Goal: Navigation & Orientation: Find specific page/section

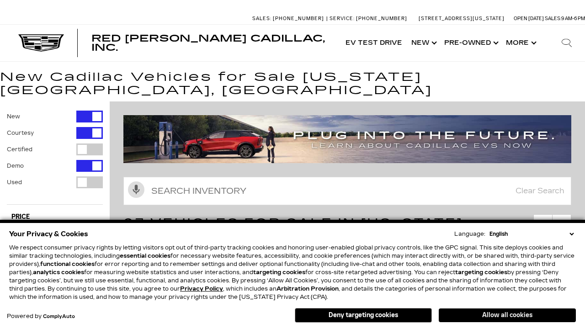
click at [507, 315] on button "Allow all cookies" at bounding box center [507, 315] width 137 height 14
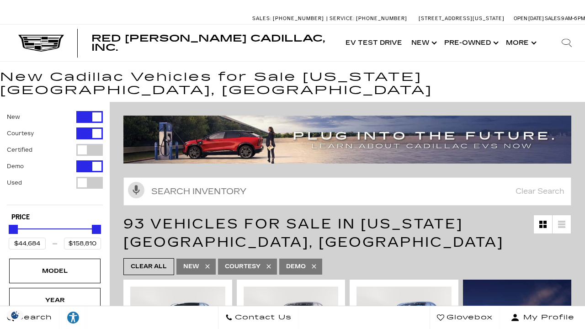
scroll to position [16, 0]
